Goal: Find specific page/section: Find specific page/section

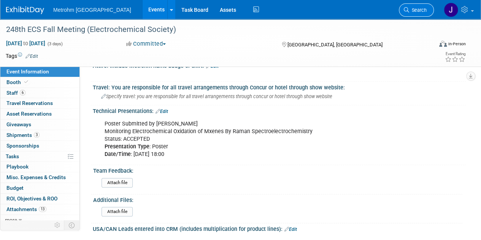
click at [422, 13] on span "Search" at bounding box center [417, 10] width 17 height 6
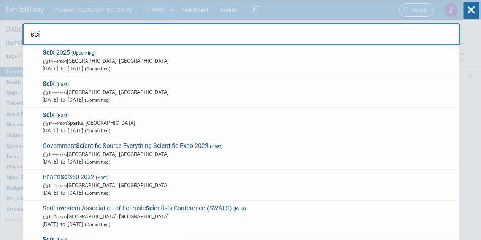
type input "scix"
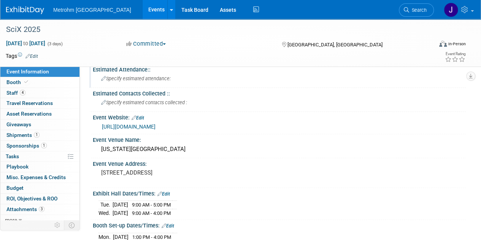
scroll to position [87, 0]
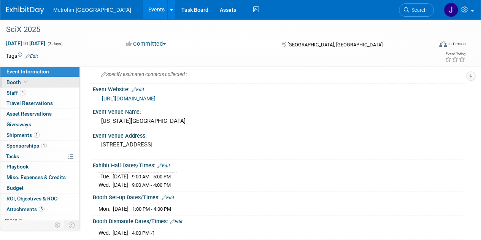
click at [14, 81] on span "Booth" at bounding box center [17, 82] width 23 height 6
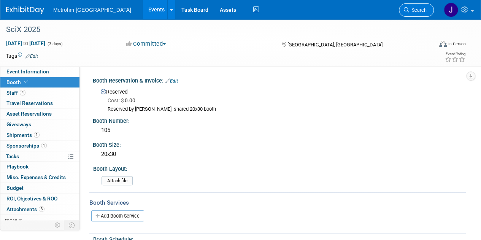
click at [422, 9] on span "Search" at bounding box center [417, 10] width 17 height 6
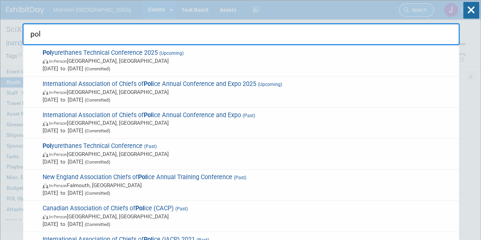
type input "poly"
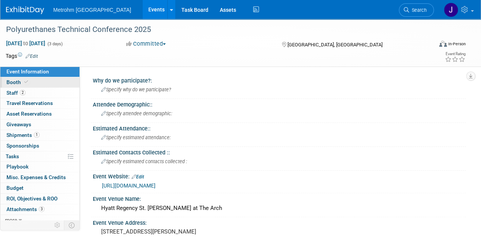
click at [35, 85] on link "Booth" at bounding box center [39, 82] width 79 height 10
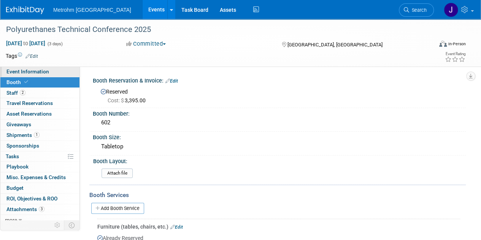
click at [33, 74] on span "Event Information" at bounding box center [27, 71] width 43 height 6
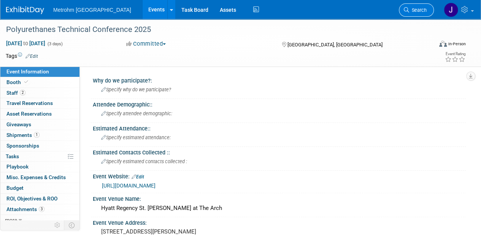
click at [408, 10] on icon at bounding box center [406, 9] width 5 height 5
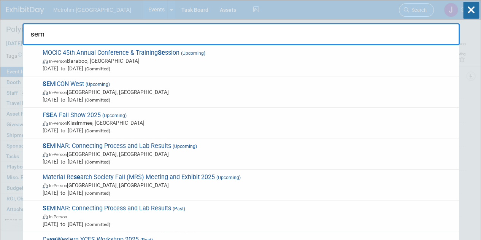
type input "semi"
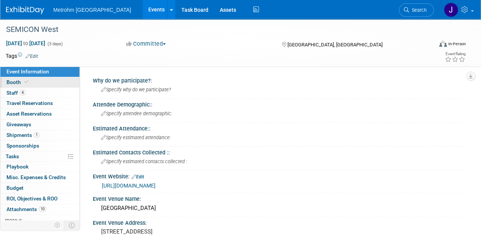
click at [59, 82] on link "Booth" at bounding box center [39, 82] width 79 height 10
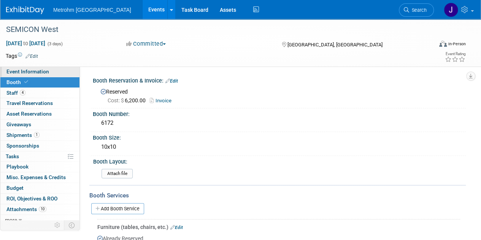
click at [51, 72] on link "Event Information" at bounding box center [39, 72] width 79 height 10
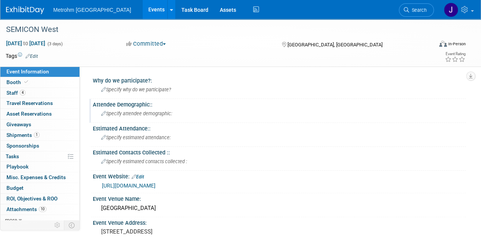
scroll to position [67, 0]
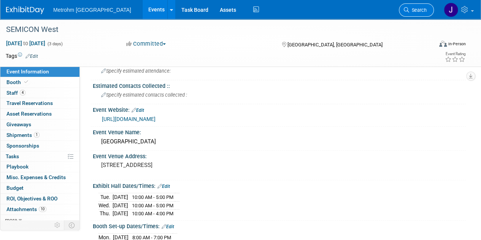
click at [423, 4] on link "Search" at bounding box center [416, 9] width 35 height 13
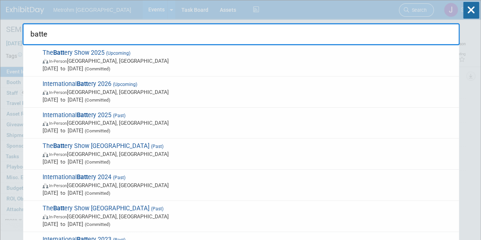
type input "batter"
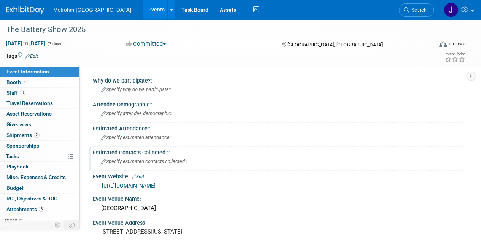
scroll to position [44, 0]
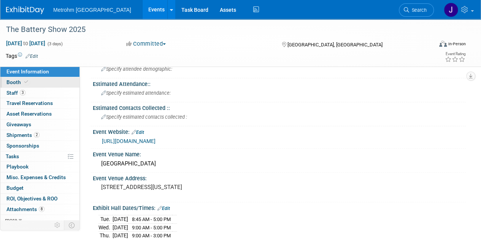
click at [52, 82] on link "Booth" at bounding box center [39, 82] width 79 height 10
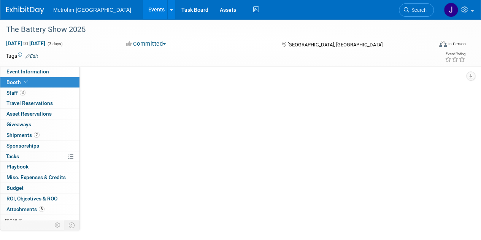
scroll to position [0, 0]
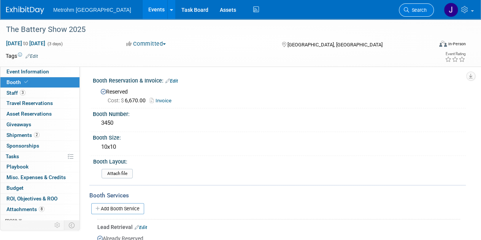
click at [412, 8] on span "Search" at bounding box center [417, 10] width 17 height 6
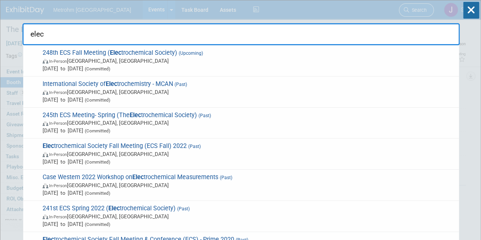
type input "elect"
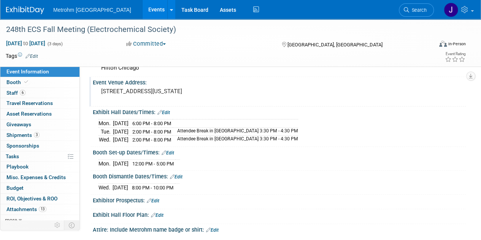
scroll to position [147, 0]
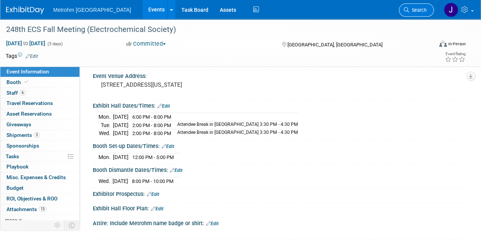
click at [415, 14] on link "Search" at bounding box center [416, 9] width 35 height 13
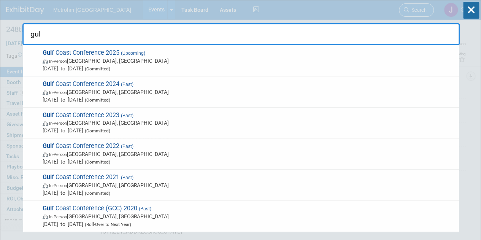
type input "gulf"
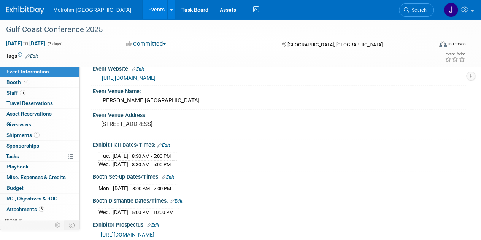
scroll to position [112, 0]
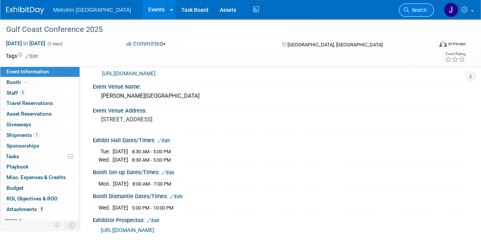
click at [409, 13] on link "Search" at bounding box center [416, 9] width 35 height 13
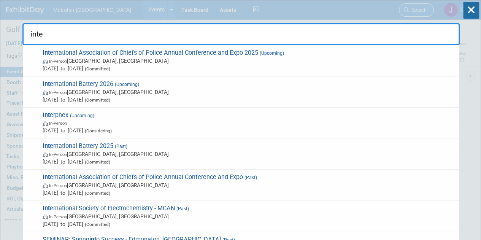
type input "inter"
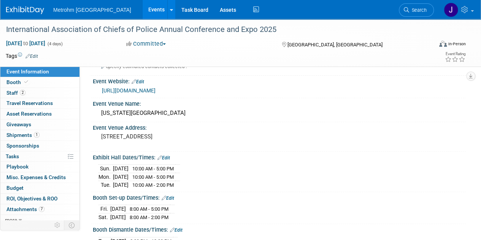
scroll to position [103, 0]
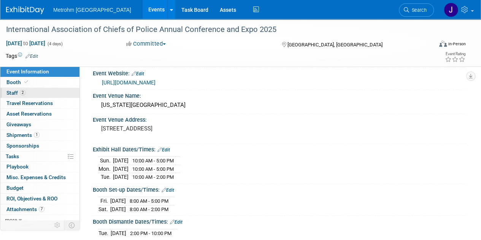
click at [42, 92] on link "2 Staff 2" at bounding box center [39, 93] width 79 height 10
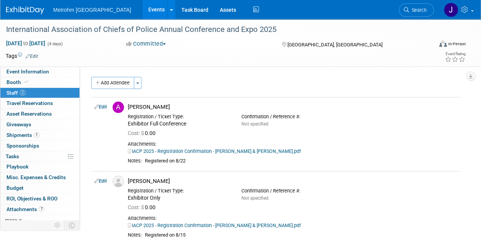
click at [41, 88] on link "2 Staff 2" at bounding box center [39, 93] width 79 height 10
click at [40, 85] on link "Booth" at bounding box center [39, 82] width 79 height 10
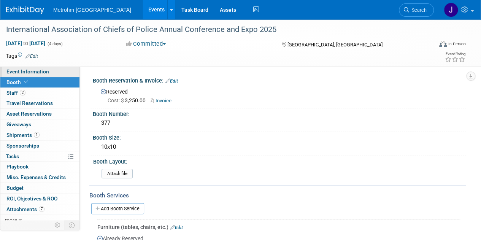
click at [40, 75] on link "Event Information" at bounding box center [39, 72] width 79 height 10
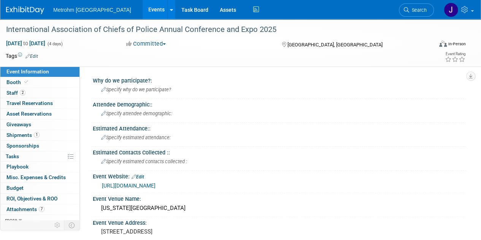
click at [23, 76] on link "Event Information" at bounding box center [39, 72] width 79 height 10
click at [26, 85] on span at bounding box center [26, 82] width 7 height 6
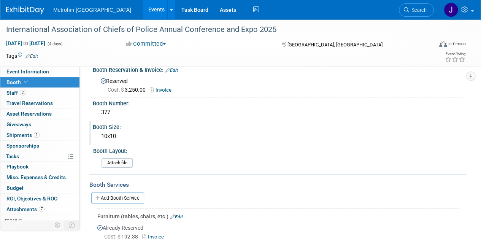
scroll to position [14, 0]
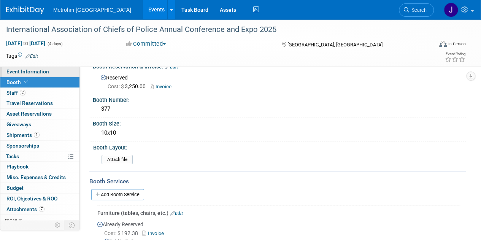
click at [46, 73] on span "Event Information" at bounding box center [27, 71] width 43 height 6
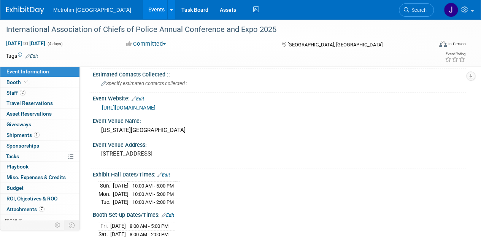
scroll to position [89, 0]
